Goal: Information Seeking & Learning: Learn about a topic

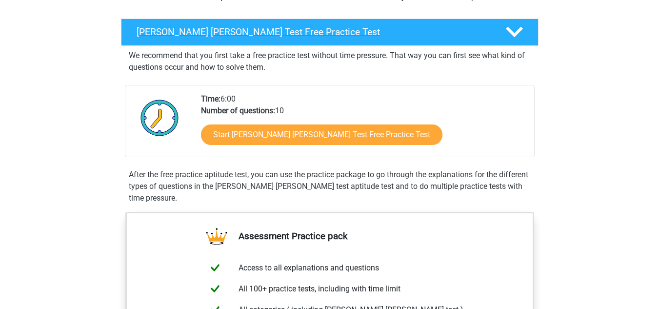
scroll to position [146, 0]
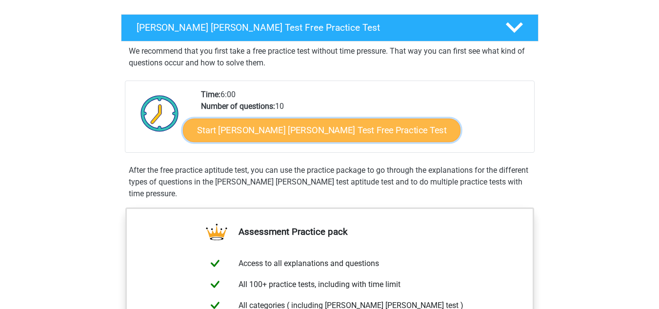
click at [304, 134] on link "Start Watson Glaser Test Free Practice Test" at bounding box center [322, 130] width 278 height 23
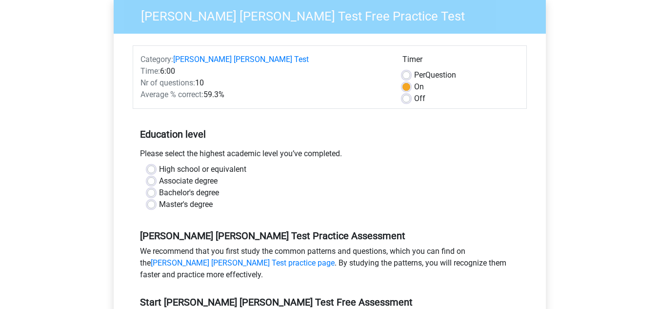
scroll to position [98, 0]
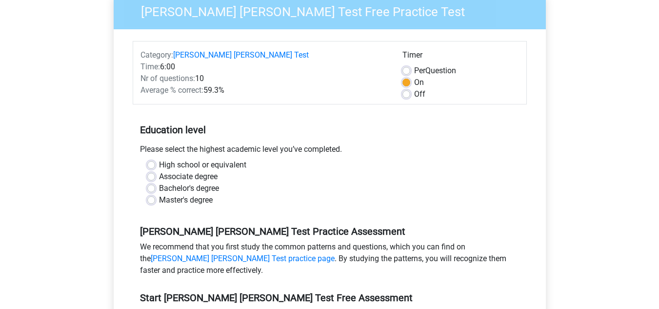
click at [159, 182] on label "Bachelor's degree" at bounding box center [189, 188] width 60 height 12
click at [154, 182] on input "Bachelor's degree" at bounding box center [151, 187] width 8 height 10
radio input "true"
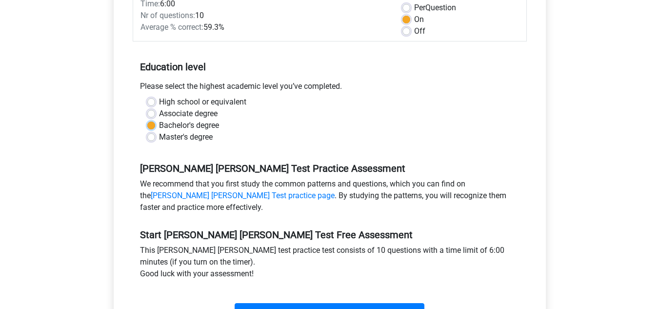
scroll to position [244, 0]
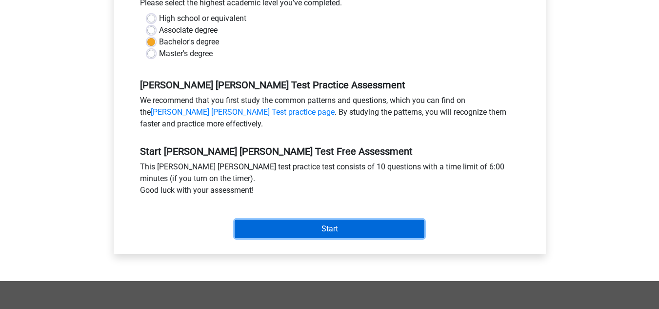
click at [289, 220] on input "Start" at bounding box center [330, 229] width 190 height 19
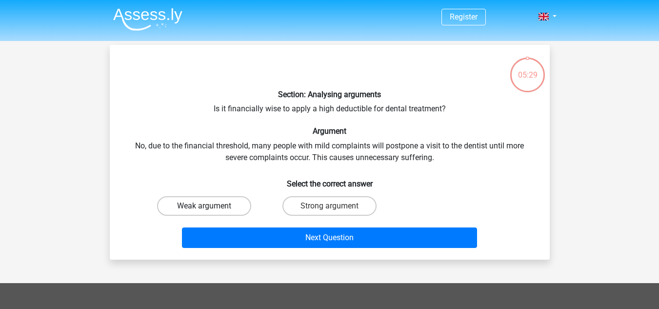
click at [213, 207] on label "Weak argument" at bounding box center [204, 206] width 94 height 20
click at [210, 207] on input "Weak argument" at bounding box center [207, 209] width 6 height 6
radio input "true"
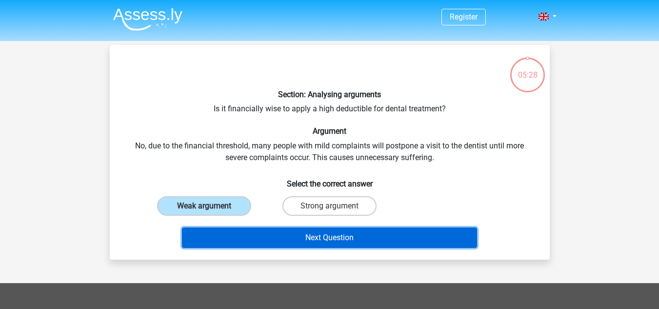
click at [273, 234] on button "Next Question" at bounding box center [329, 237] width 295 height 20
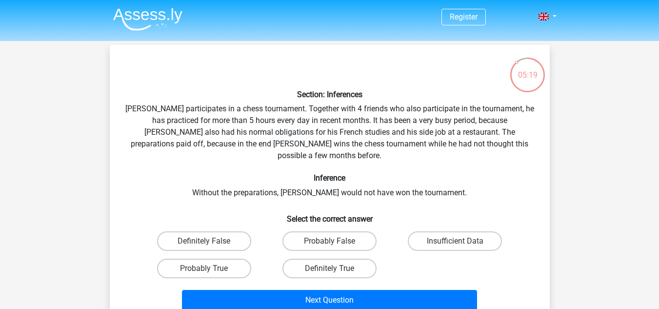
scroll to position [49, 0]
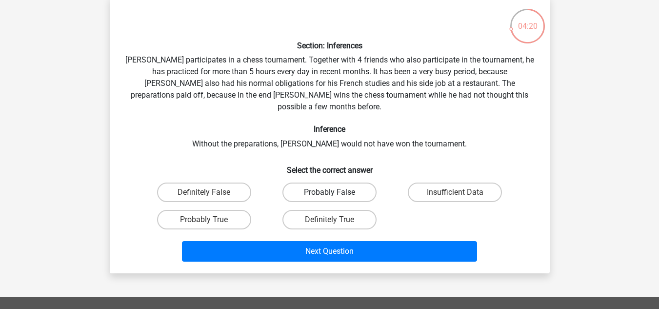
click at [300, 182] on label "Probably False" at bounding box center [329, 192] width 94 height 20
click at [329, 192] on input "Probably False" at bounding box center [332, 195] width 6 height 6
radio input "true"
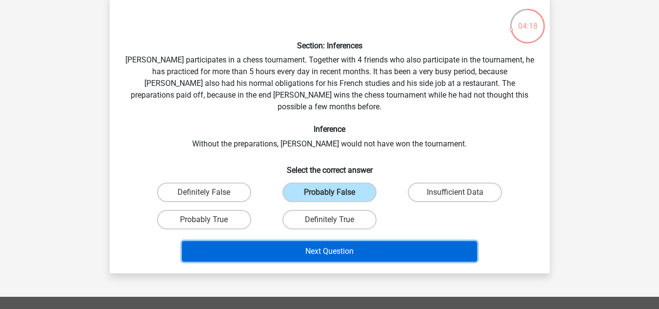
click at [289, 241] on button "Next Question" at bounding box center [329, 251] width 295 height 20
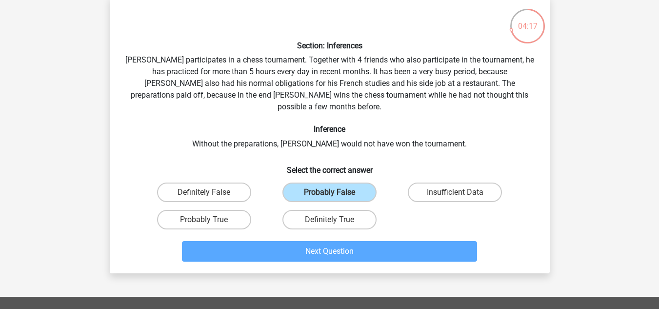
scroll to position [45, 0]
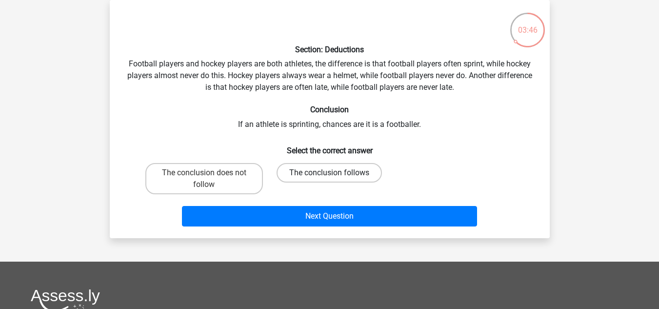
click at [286, 172] on label "The conclusion follows" at bounding box center [329, 173] width 105 height 20
click at [329, 173] on input "The conclusion follows" at bounding box center [332, 176] width 6 height 6
radio input "true"
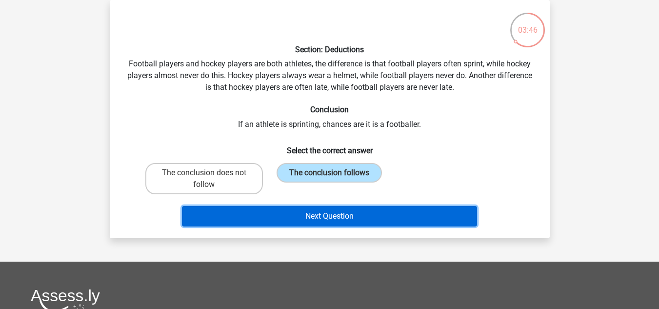
click at [296, 209] on button "Next Question" at bounding box center [329, 216] width 295 height 20
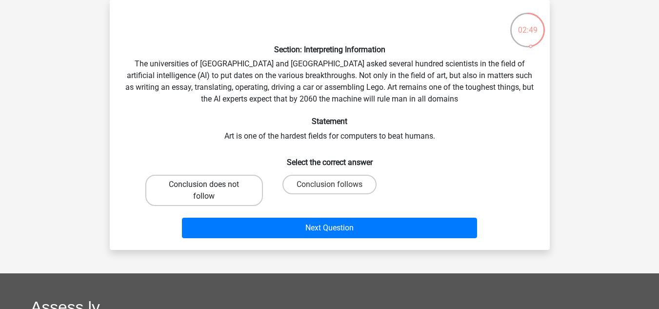
click at [235, 188] on label "Conclusion does not follow" at bounding box center [204, 190] width 118 height 31
click at [210, 188] on input "Conclusion does not follow" at bounding box center [207, 187] width 6 height 6
radio input "true"
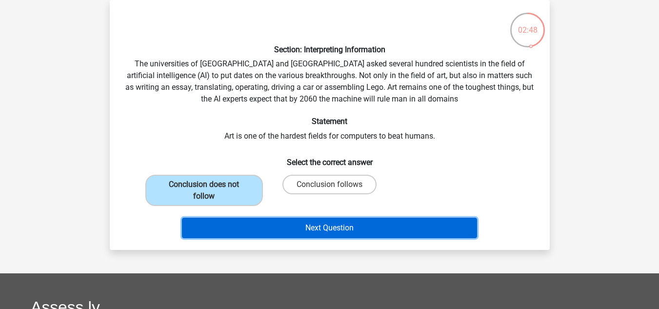
click at [284, 224] on button "Next Question" at bounding box center [329, 228] width 295 height 20
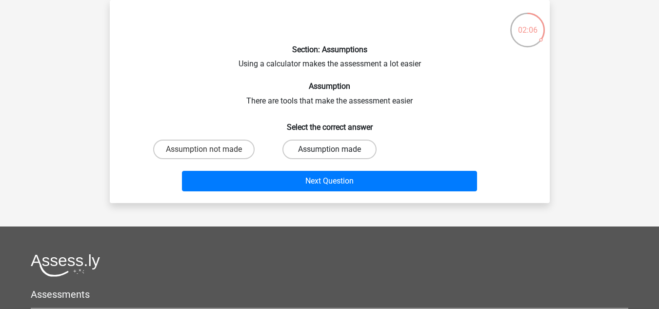
click at [350, 147] on label "Assumption made" at bounding box center [329, 150] width 94 height 20
click at [336, 149] on input "Assumption made" at bounding box center [332, 152] width 6 height 6
radio input "true"
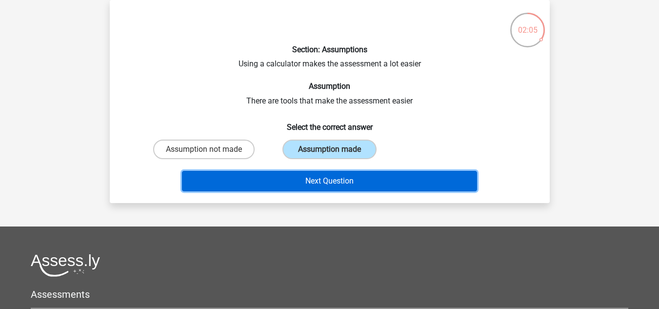
click at [357, 180] on button "Next Question" at bounding box center [329, 181] width 295 height 20
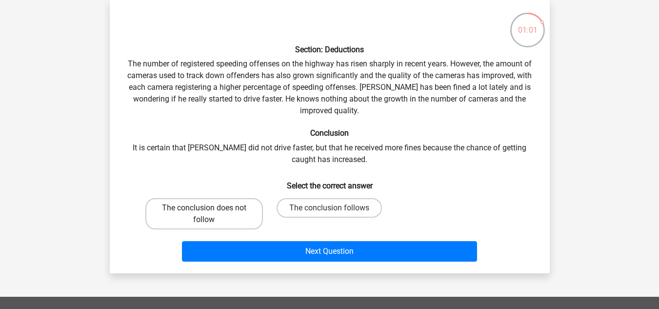
click at [250, 212] on label "The conclusion does not follow" at bounding box center [204, 213] width 118 height 31
click at [210, 212] on input "The conclusion does not follow" at bounding box center [207, 211] width 6 height 6
radio input "true"
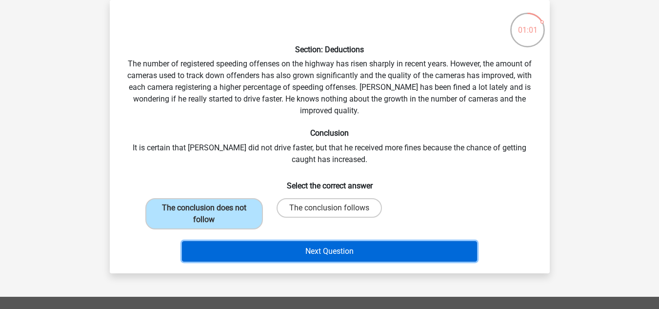
click at [290, 248] on button "Next Question" at bounding box center [329, 251] width 295 height 20
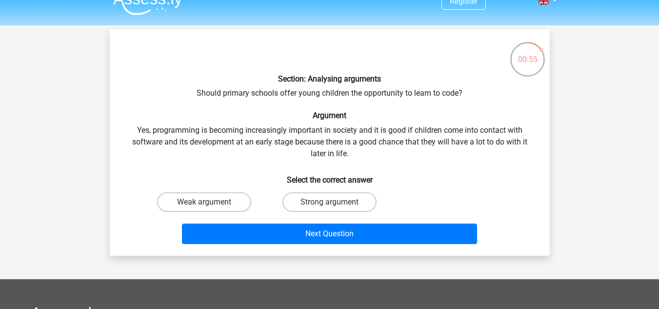
scroll to position [0, 0]
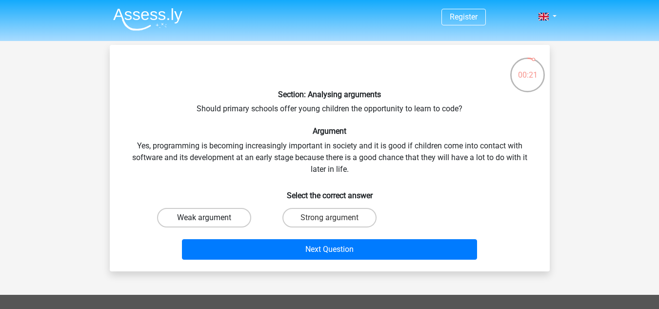
click at [237, 220] on label "Weak argument" at bounding box center [204, 218] width 94 height 20
click at [210, 220] on input "Weak argument" at bounding box center [207, 221] width 6 height 6
radio input "true"
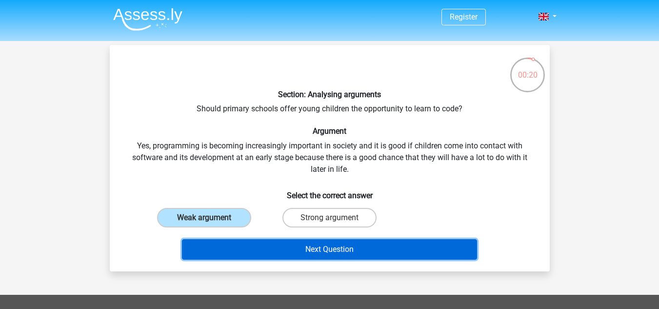
click at [294, 245] on button "Next Question" at bounding box center [329, 249] width 295 height 20
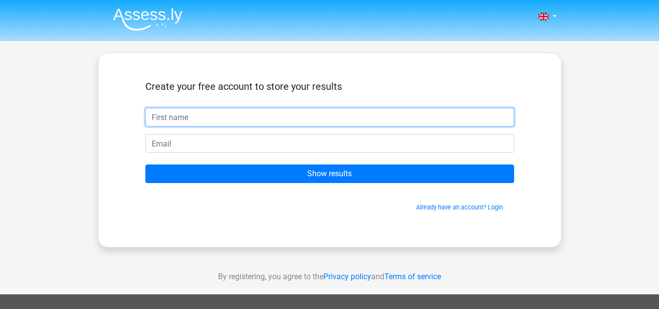
click at [267, 109] on input "text" at bounding box center [329, 117] width 369 height 19
type input "tigerdon"
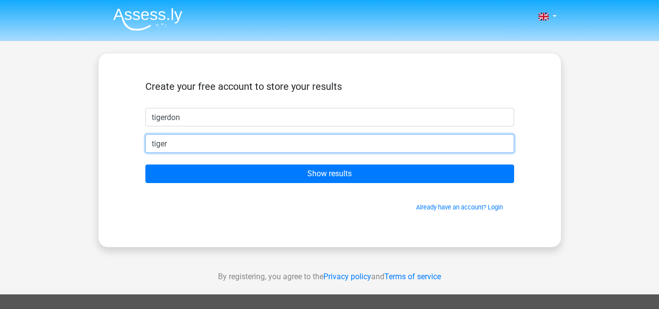
type input "[EMAIL_ADDRESS][DOMAIN_NAME]"
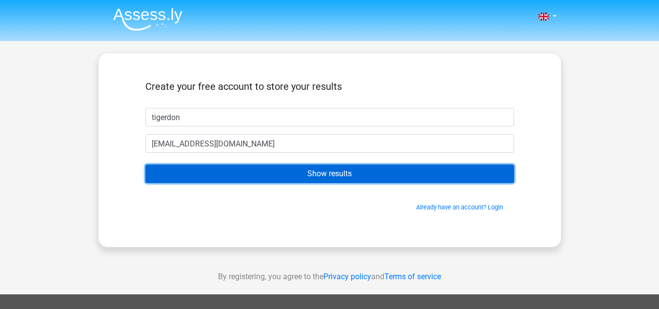
click at [323, 179] on input "Show results" at bounding box center [329, 173] width 369 height 19
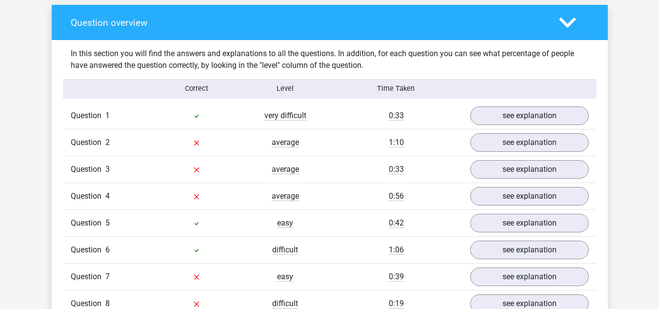
scroll to position [732, 0]
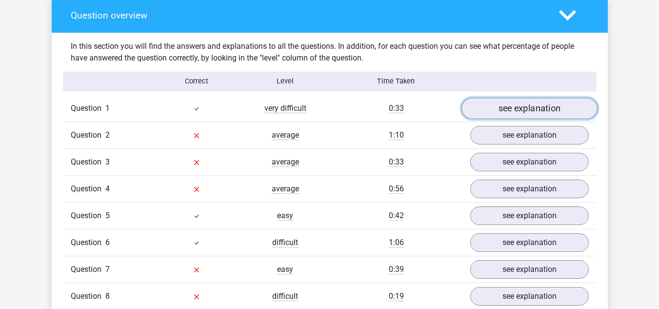
click at [488, 104] on link "see explanation" at bounding box center [529, 108] width 136 height 21
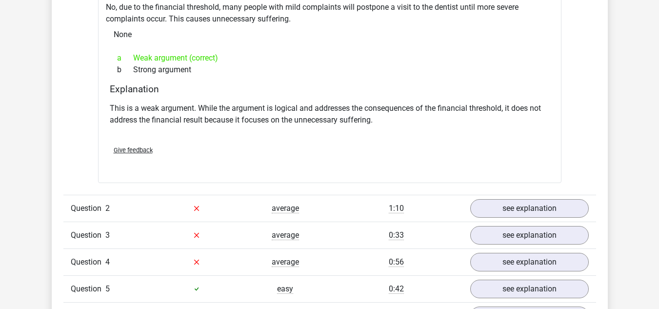
scroll to position [976, 0]
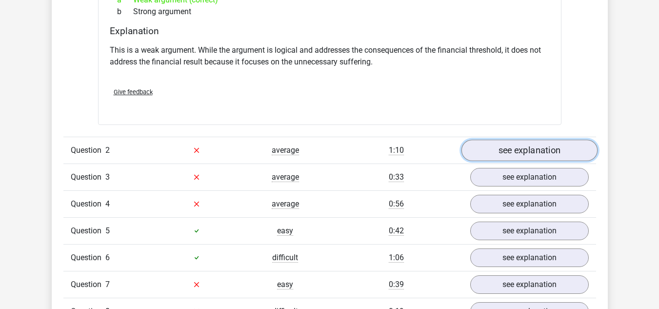
drag, startPoint x: 507, startPoint y: 147, endPoint x: 490, endPoint y: 148, distance: 17.1
click at [507, 147] on link "see explanation" at bounding box center [529, 150] width 136 height 21
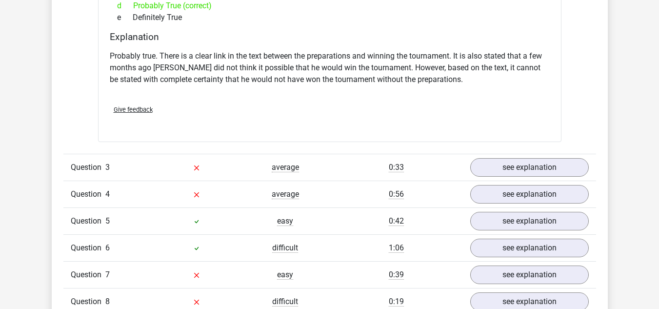
scroll to position [1317, 0]
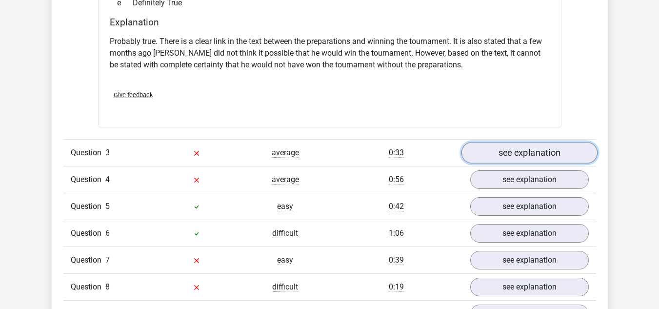
click at [500, 146] on link "see explanation" at bounding box center [529, 152] width 136 height 21
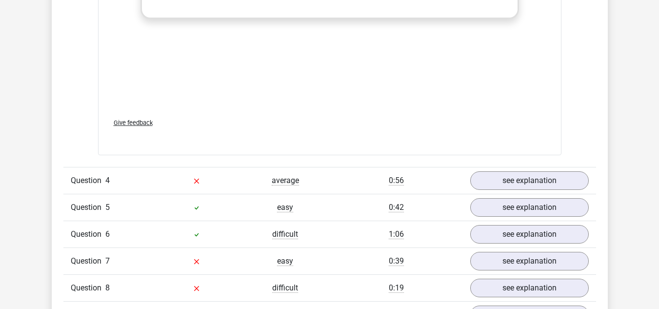
scroll to position [1854, 0]
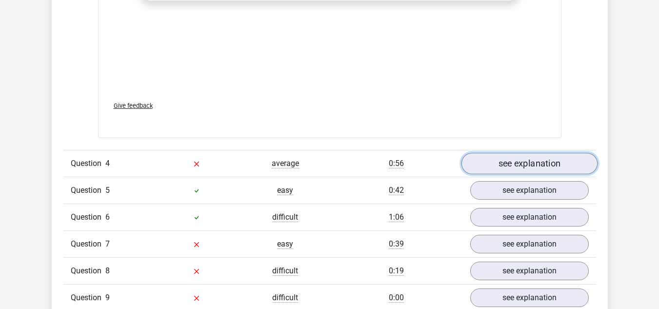
click at [482, 157] on link "see explanation" at bounding box center [529, 163] width 136 height 21
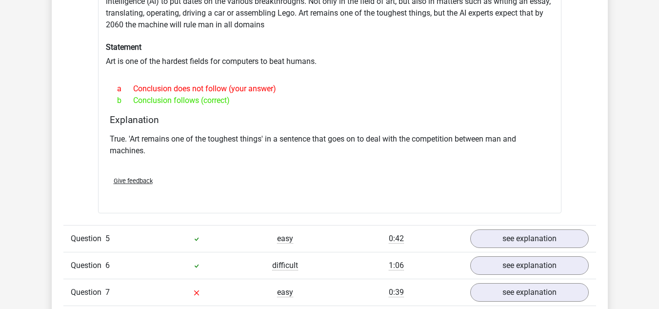
scroll to position [2146, 0]
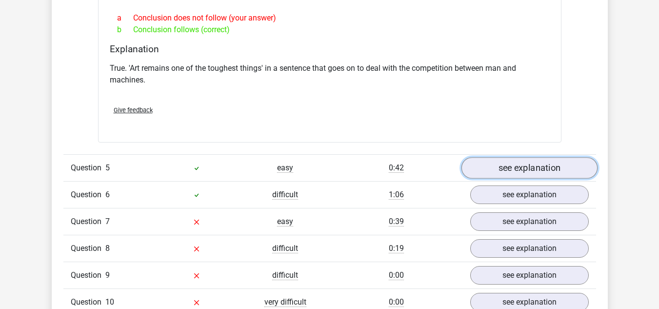
click at [501, 161] on link "see explanation" at bounding box center [529, 167] width 136 height 21
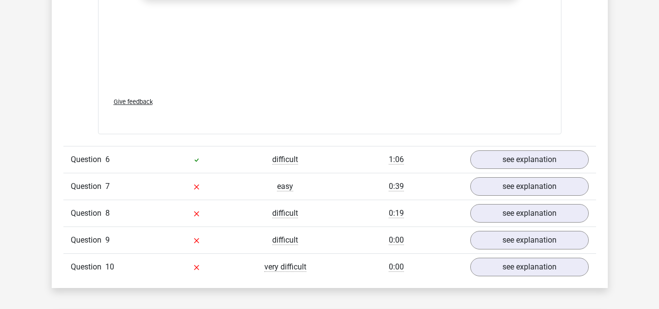
scroll to position [2683, 0]
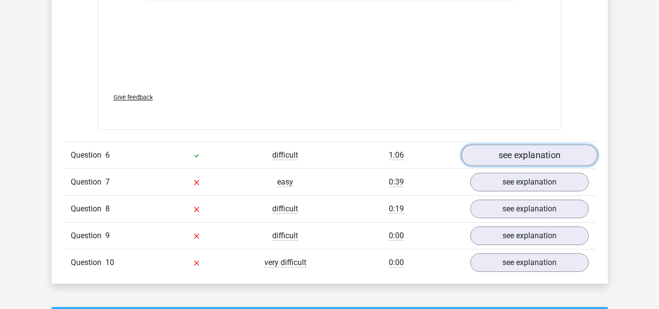
click at [488, 150] on link "see explanation" at bounding box center [529, 154] width 136 height 21
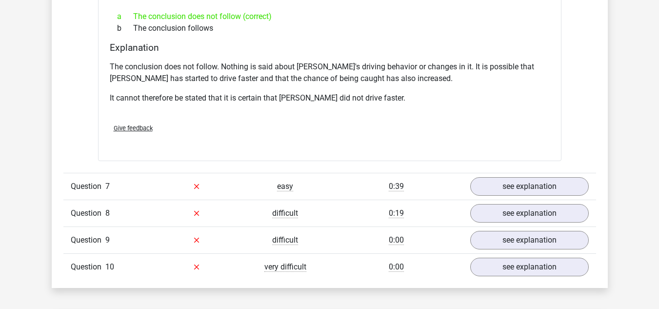
scroll to position [2976, 0]
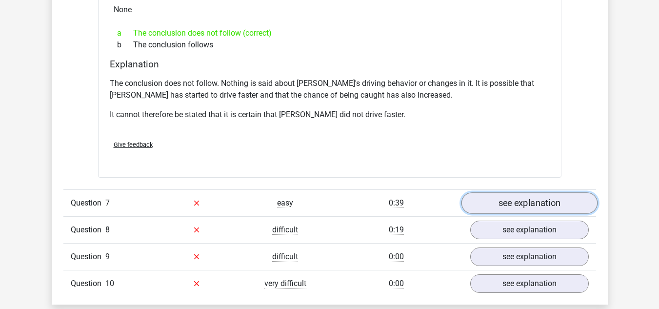
click at [503, 192] on link "see explanation" at bounding box center [529, 202] width 136 height 21
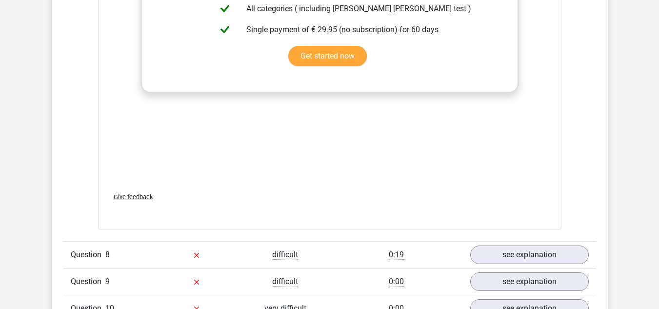
scroll to position [3512, 0]
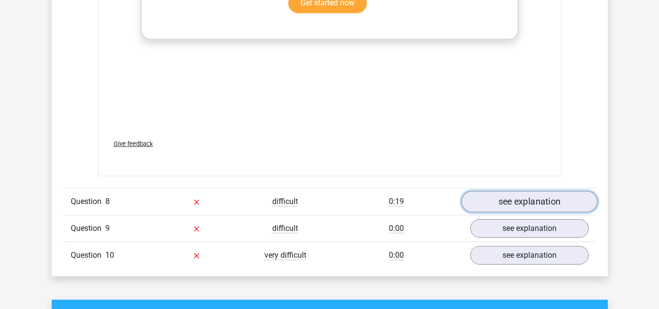
click at [484, 191] on link "see explanation" at bounding box center [529, 201] width 136 height 21
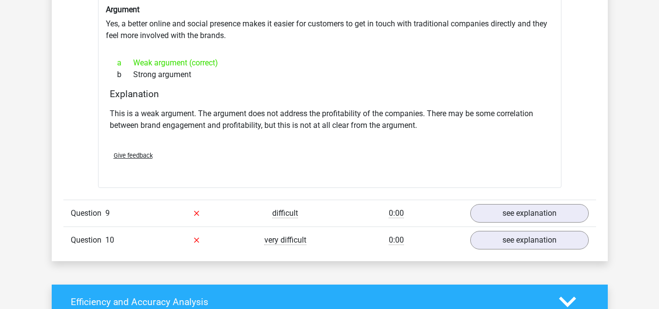
scroll to position [3805, 0]
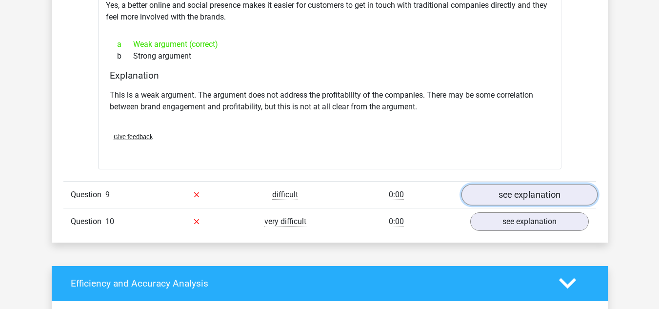
drag, startPoint x: 505, startPoint y: 179, endPoint x: 484, endPoint y: 179, distance: 21.0
click at [505, 184] on link "see explanation" at bounding box center [529, 194] width 136 height 21
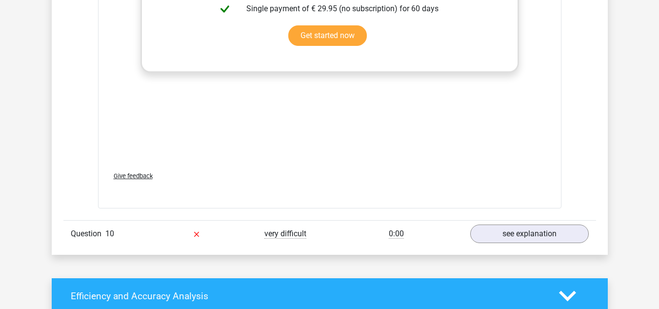
scroll to position [4341, 0]
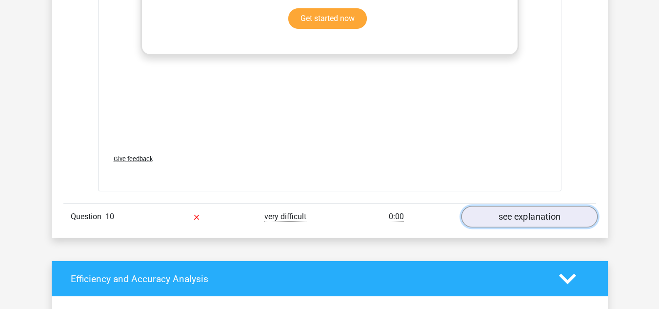
drag, startPoint x: 496, startPoint y: 198, endPoint x: 489, endPoint y: 197, distance: 7.4
click at [496, 206] on link "see explanation" at bounding box center [529, 216] width 136 height 21
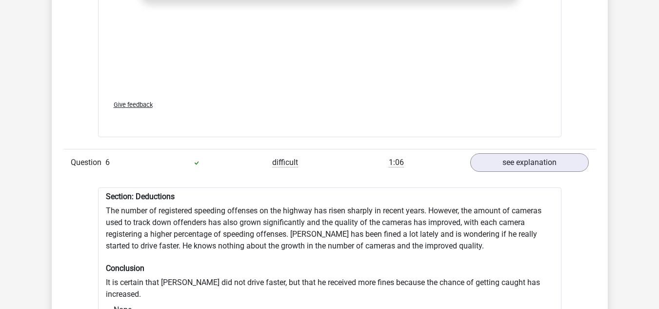
scroll to position [2585, 0]
